Goal: Task Accomplishment & Management: Complete application form

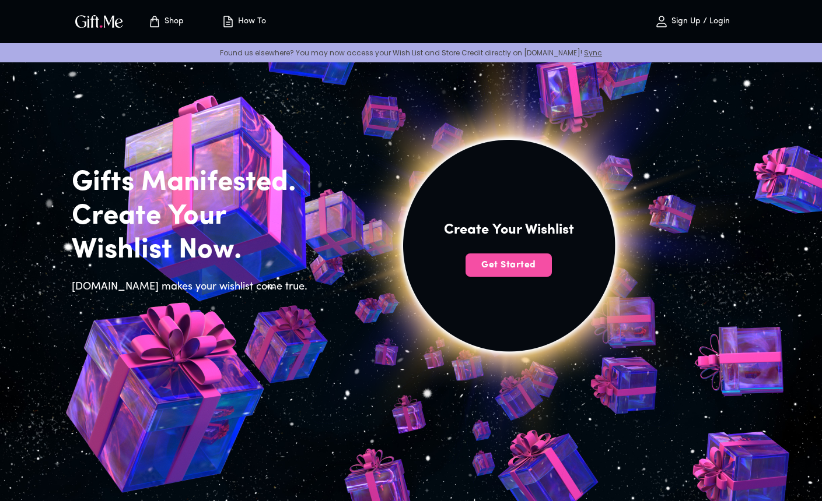
click at [501, 263] on span "Get Started" at bounding box center [508, 265] width 86 height 13
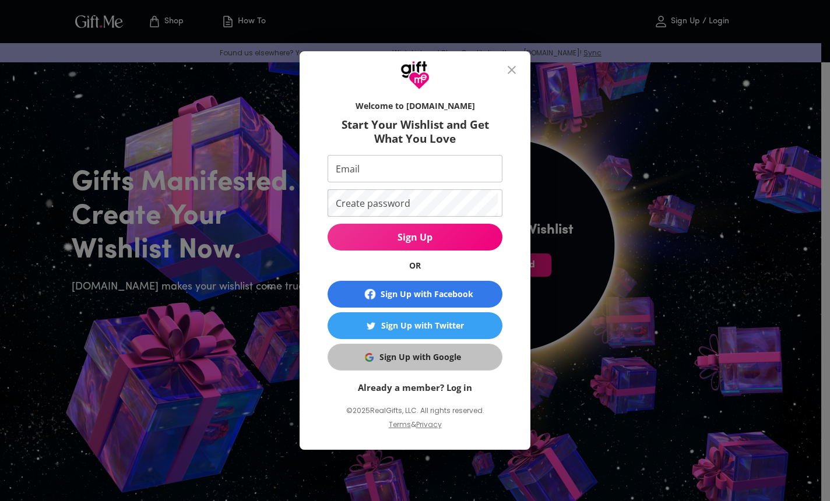
click at [438, 362] on div "Sign Up with Google" at bounding box center [421, 357] width 82 height 13
click at [436, 358] on div "Sign Up with Google" at bounding box center [421, 357] width 82 height 13
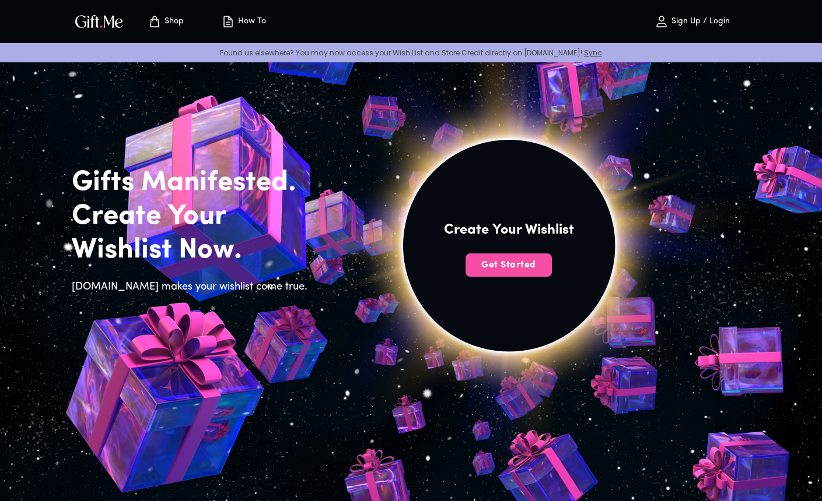
click at [532, 265] on span "Get Started" at bounding box center [508, 265] width 86 height 13
